Goal: Task Accomplishment & Management: Manage account settings

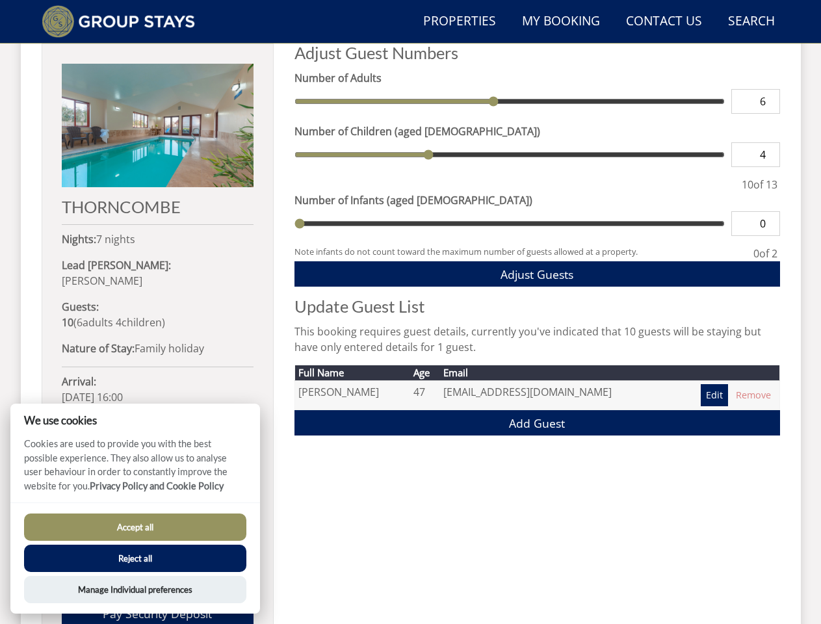
click at [410, 312] on h2 "Update Guest List" at bounding box center [538, 306] width 486 height 18
click at [751, 21] on link "Search Check Availability" at bounding box center [751, 21] width 57 height 29
click at [537, 274] on span "Adjust Guests" at bounding box center [537, 275] width 73 height 16
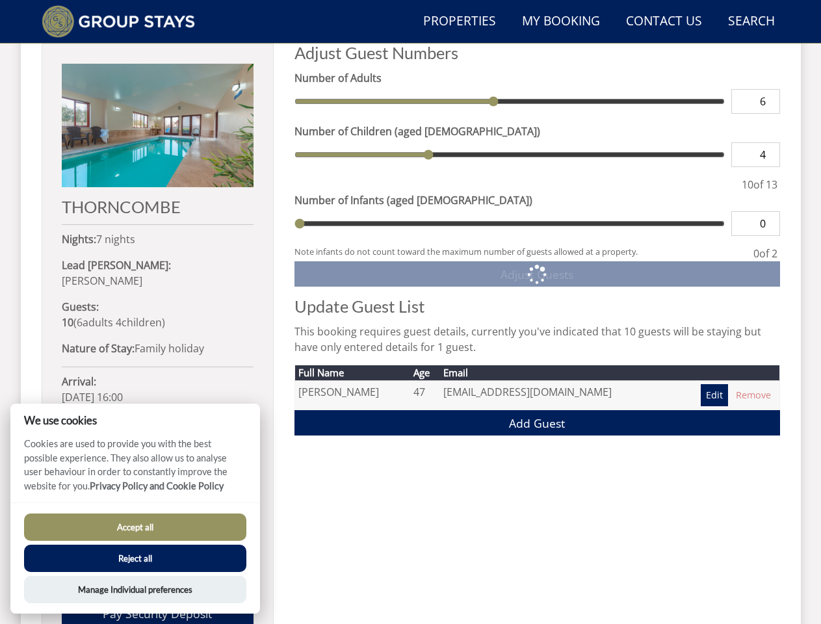
click at [753, 114] on input "6" at bounding box center [756, 101] width 49 height 25
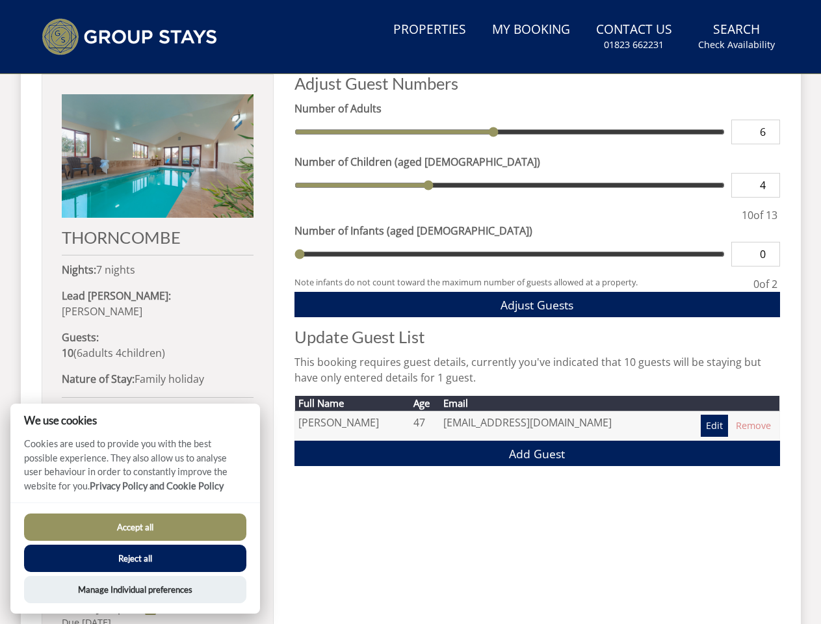
click at [135, 527] on button "Accept all" at bounding box center [135, 527] width 222 height 27
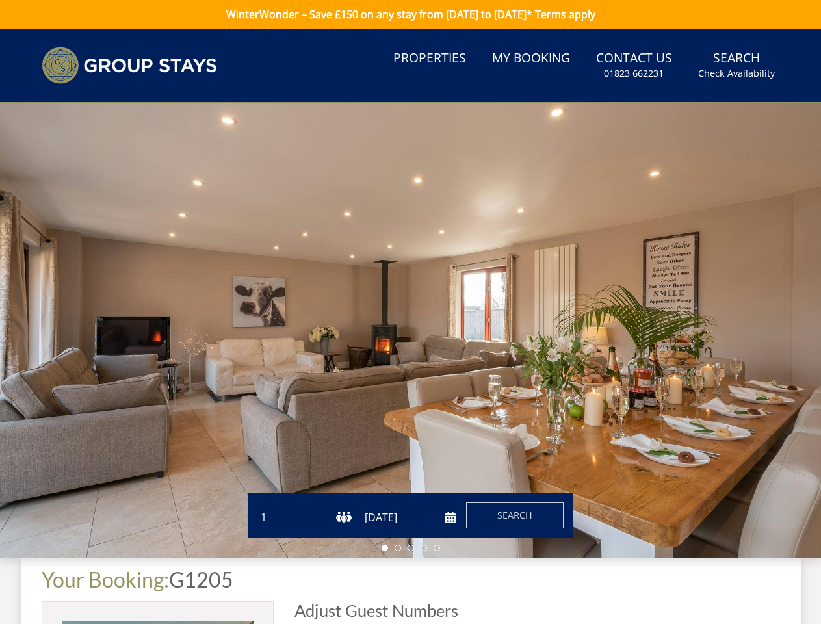
click at [135, 562] on button "Reject all" at bounding box center [135, 575] width 222 height 27
click at [135, 590] on link "Your Booking:" at bounding box center [105, 579] width 127 height 25
